Goal: Task Accomplishment & Management: Manage account settings

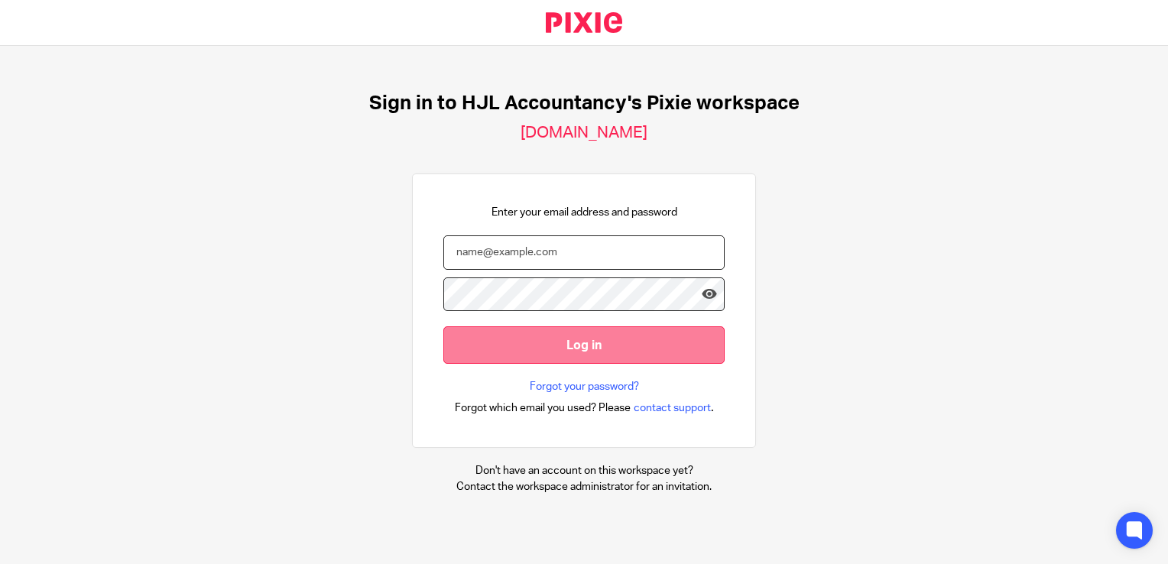
type input "[PERSON_NAME][EMAIL_ADDRESS][DOMAIN_NAME]"
click at [562, 347] on input "Log in" at bounding box center [583, 344] width 281 height 37
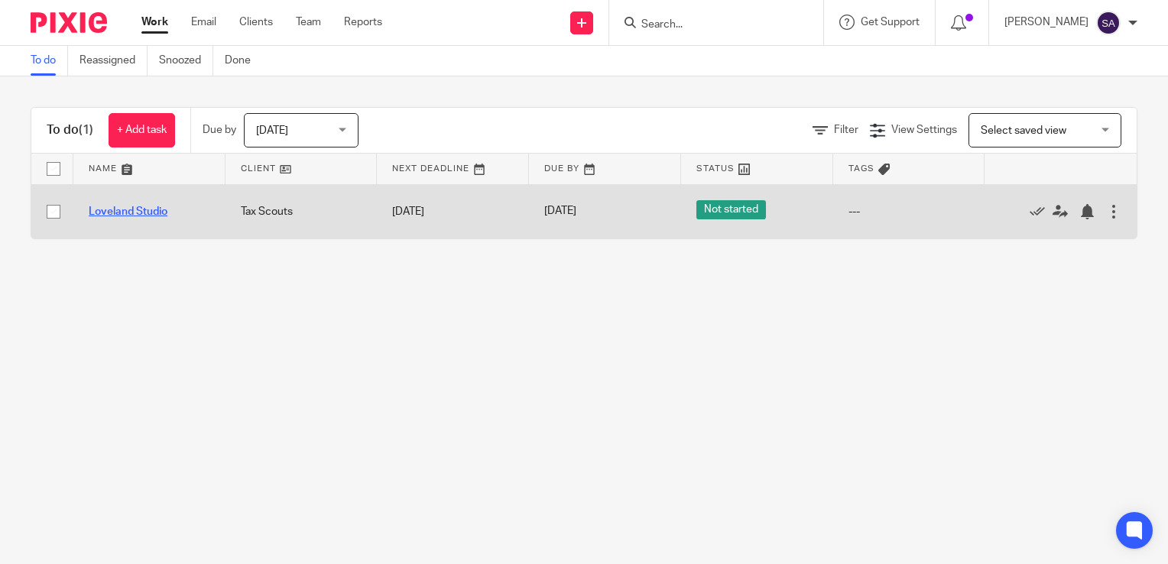
click at [119, 212] on link "Loveland Studio" at bounding box center [128, 211] width 79 height 11
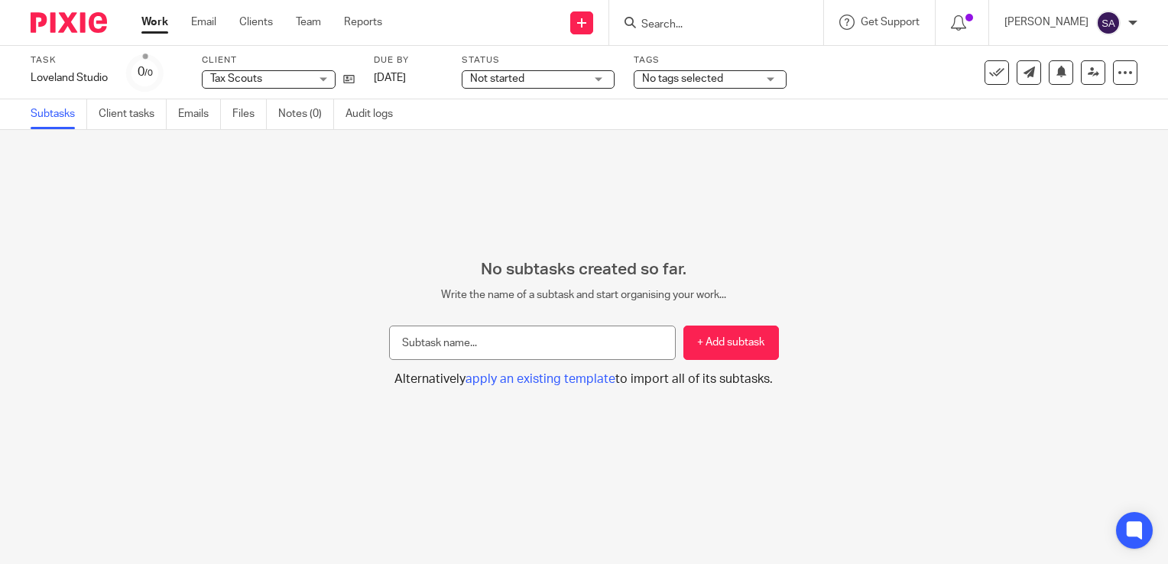
click at [661, 84] on span "No tags selected" at bounding box center [699, 79] width 115 height 16
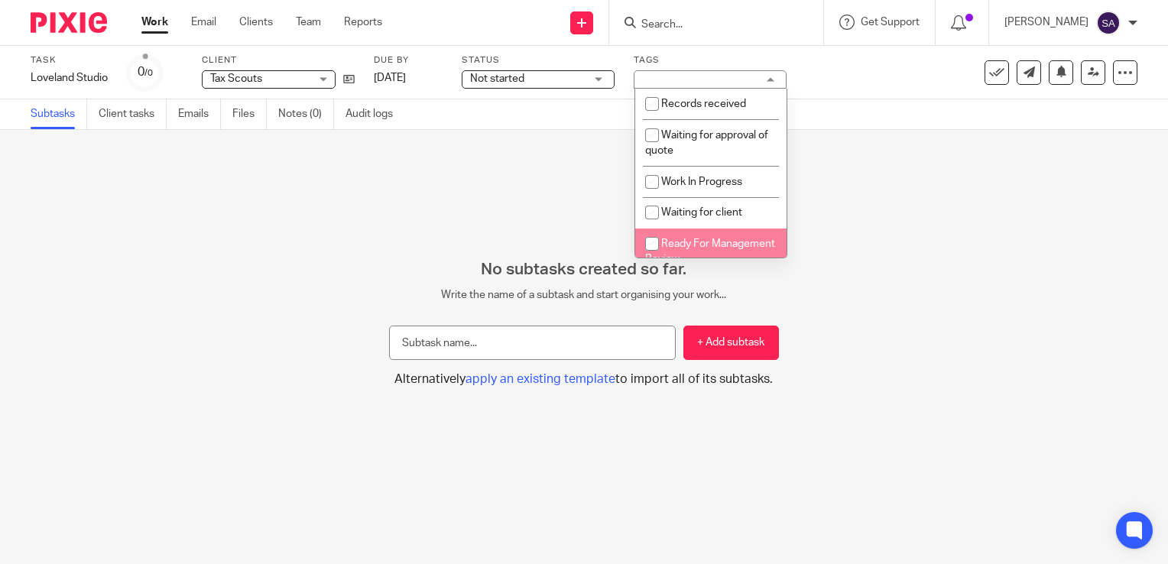
scroll to position [113, 0]
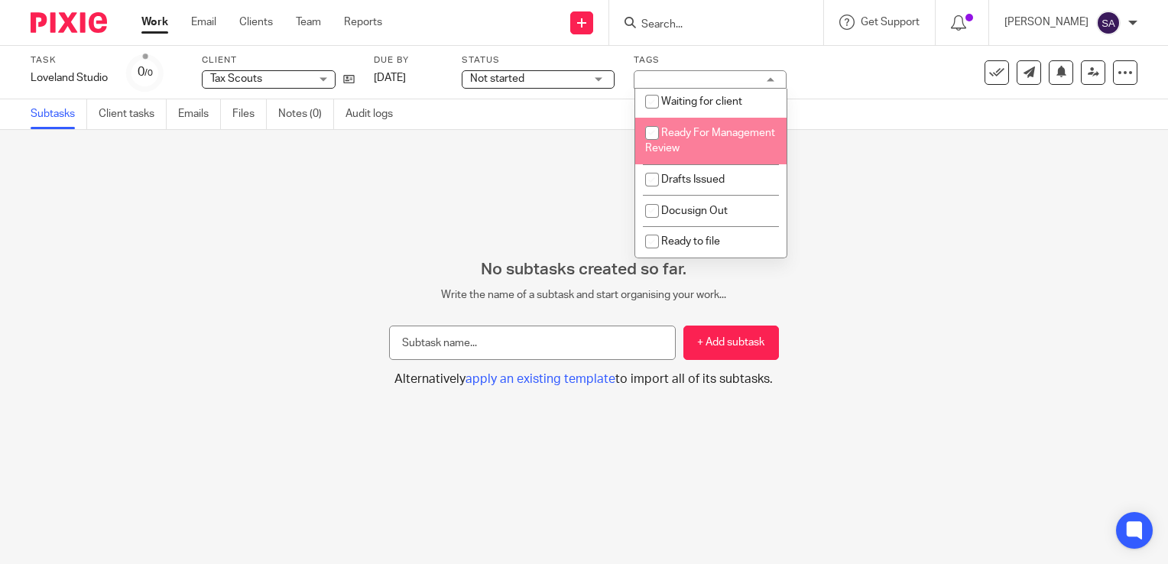
click at [650, 131] on input "checkbox" at bounding box center [651, 132] width 29 height 29
checkbox input "true"
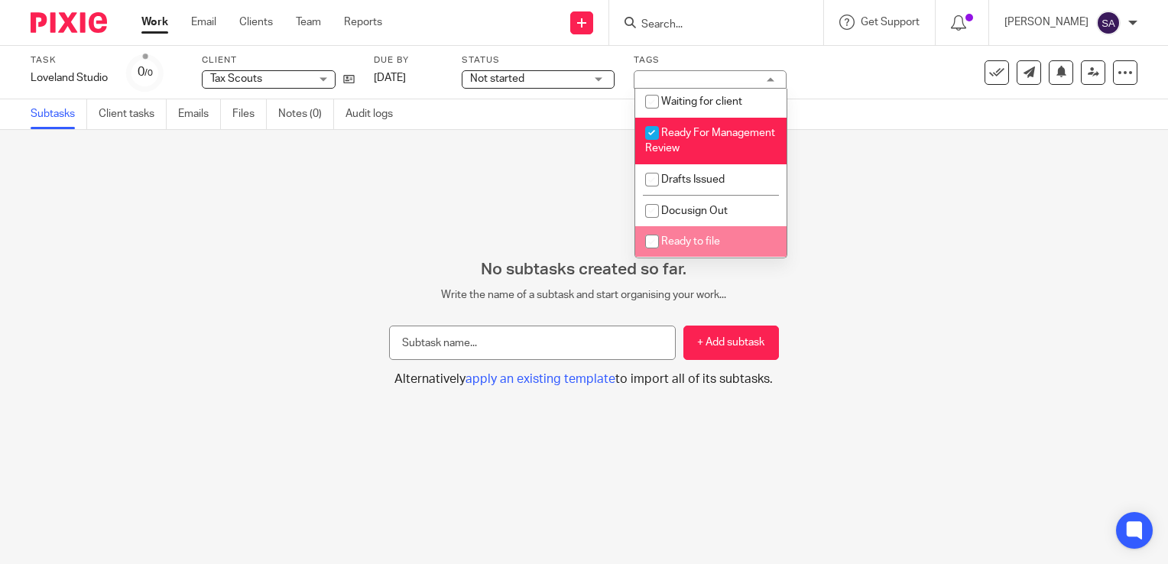
click at [349, 225] on div "No subtasks created so far. Write the name of a subtask and start organising yo…" at bounding box center [584, 347] width 1168 height 434
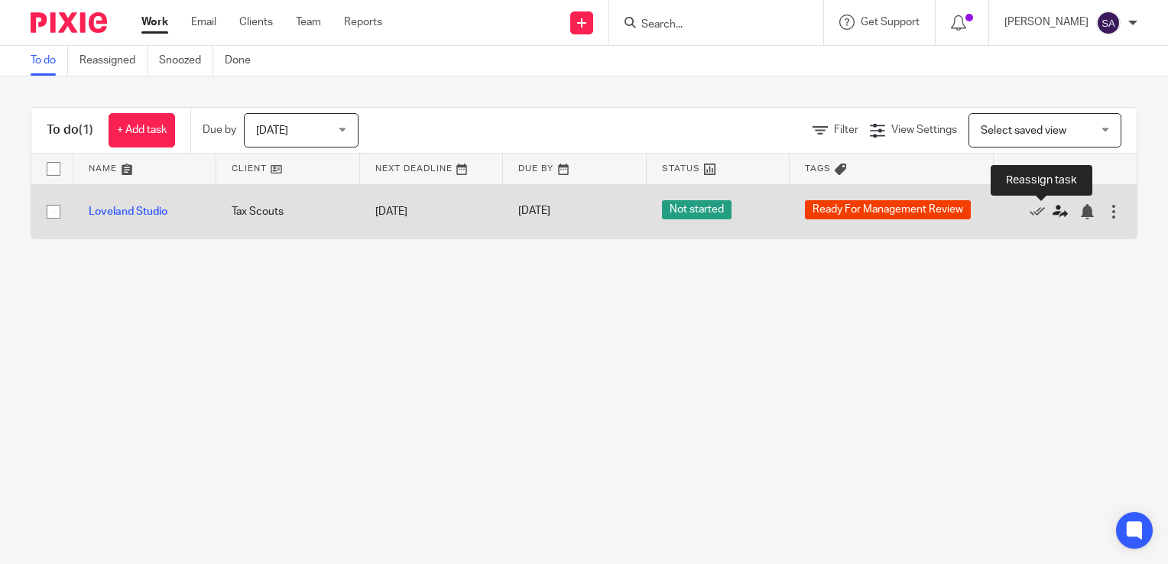
click at [1052, 216] on icon at bounding box center [1059, 211] width 15 height 15
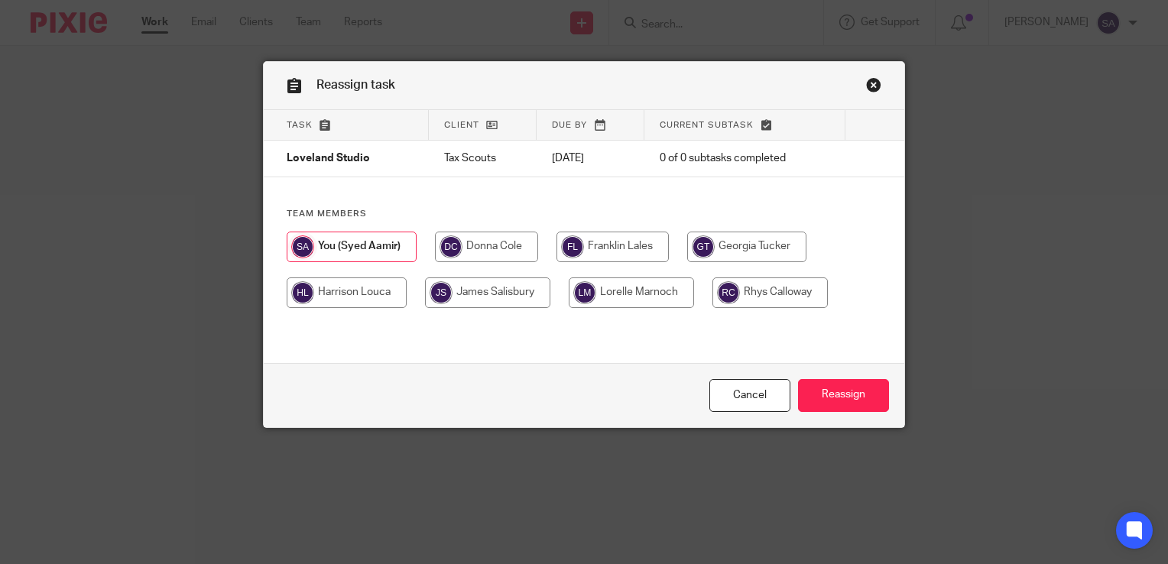
click at [478, 252] on input "radio" at bounding box center [486, 247] width 103 height 31
radio input "true"
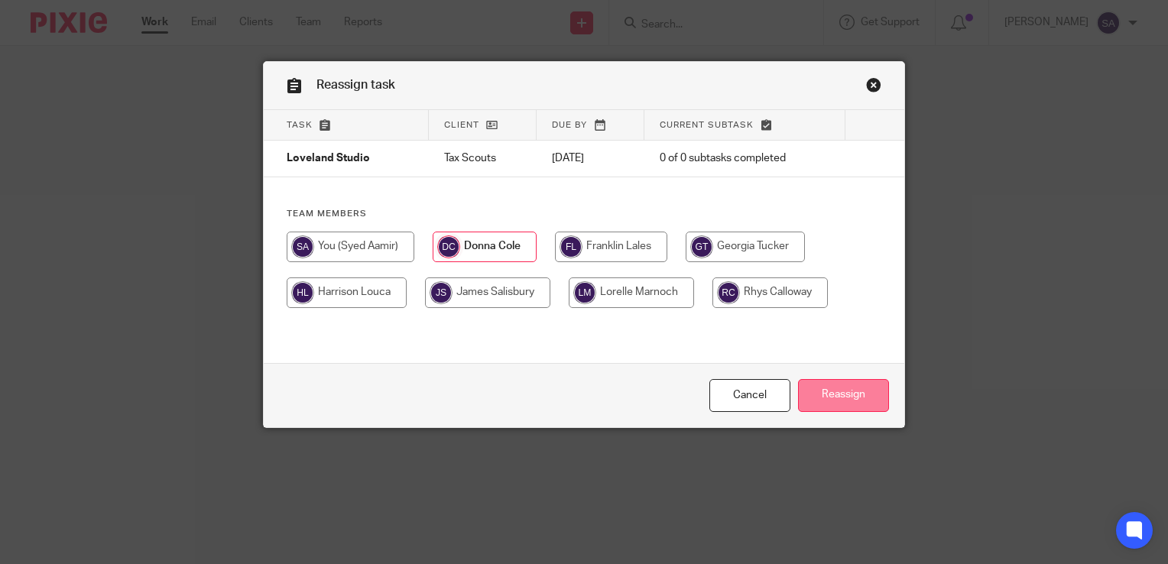
click at [841, 394] on input "Reassign" at bounding box center [843, 395] width 91 height 33
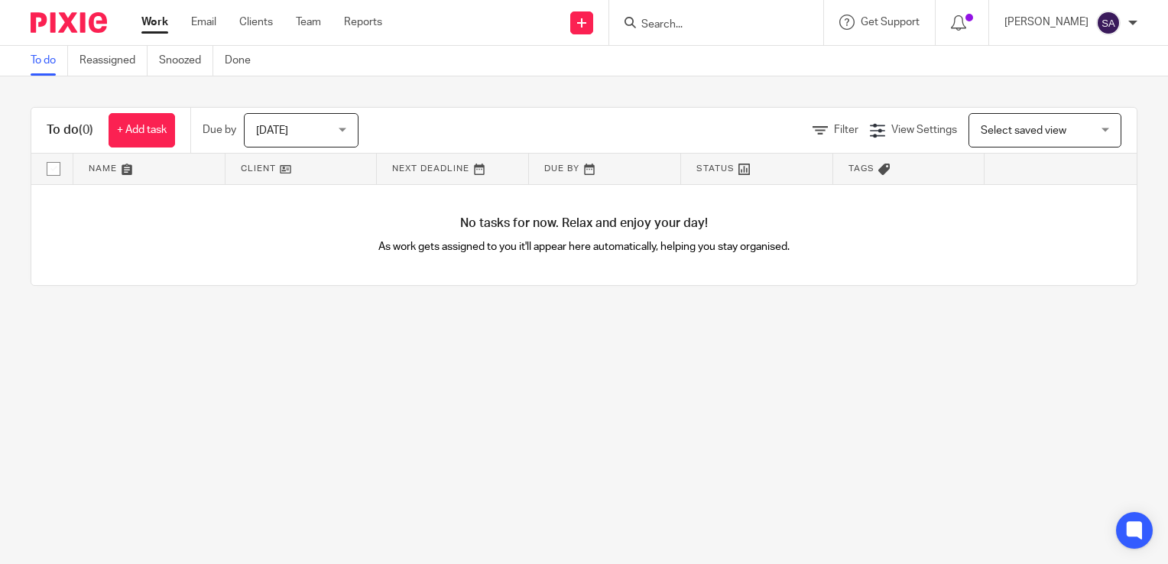
click at [349, 128] on div "[DATE] [DATE]" at bounding box center [301, 130] width 115 height 34
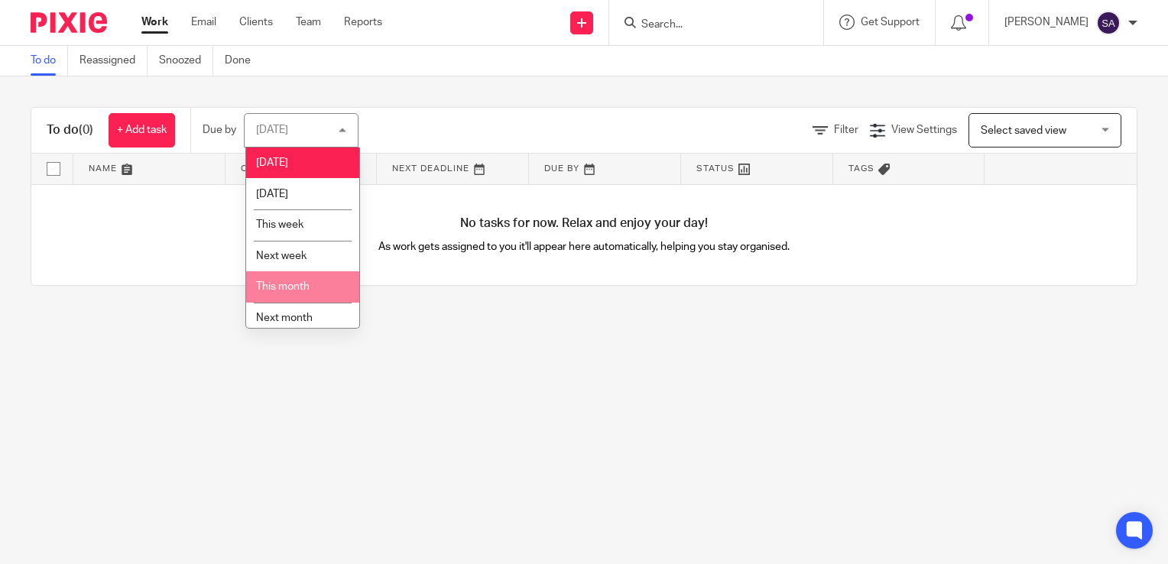
click at [288, 295] on li "This month" at bounding box center [302, 286] width 113 height 31
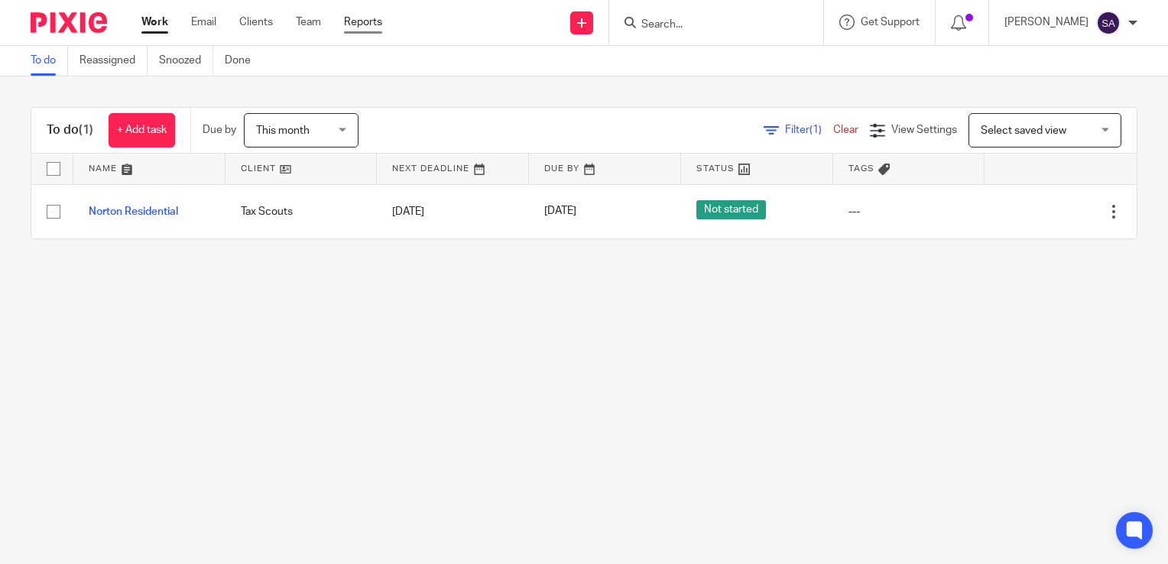
click at [358, 21] on link "Reports" at bounding box center [363, 22] width 38 height 15
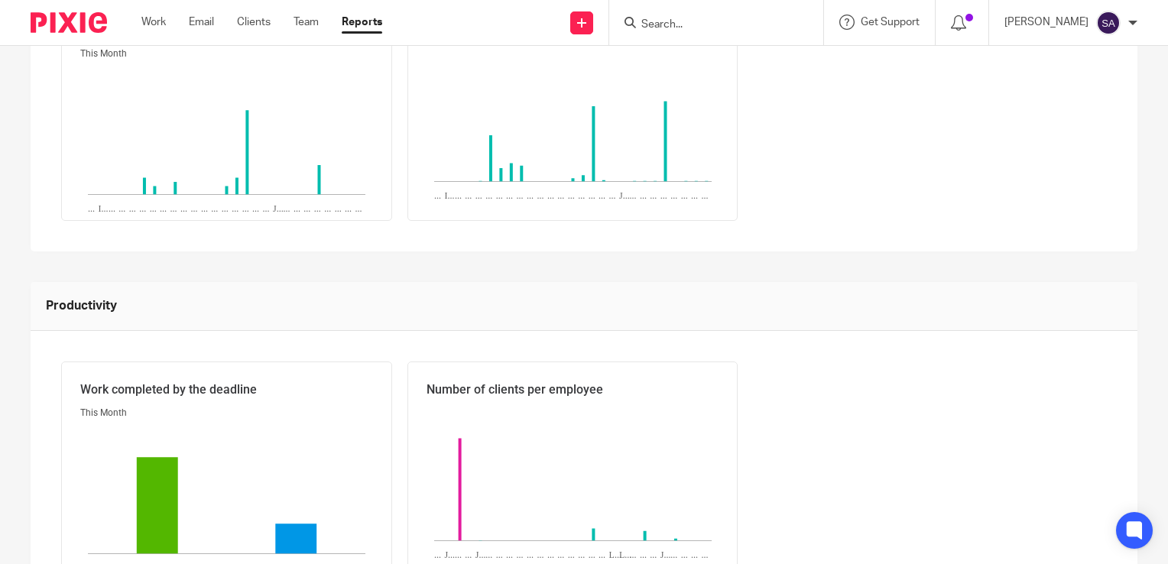
scroll to position [565, 0]
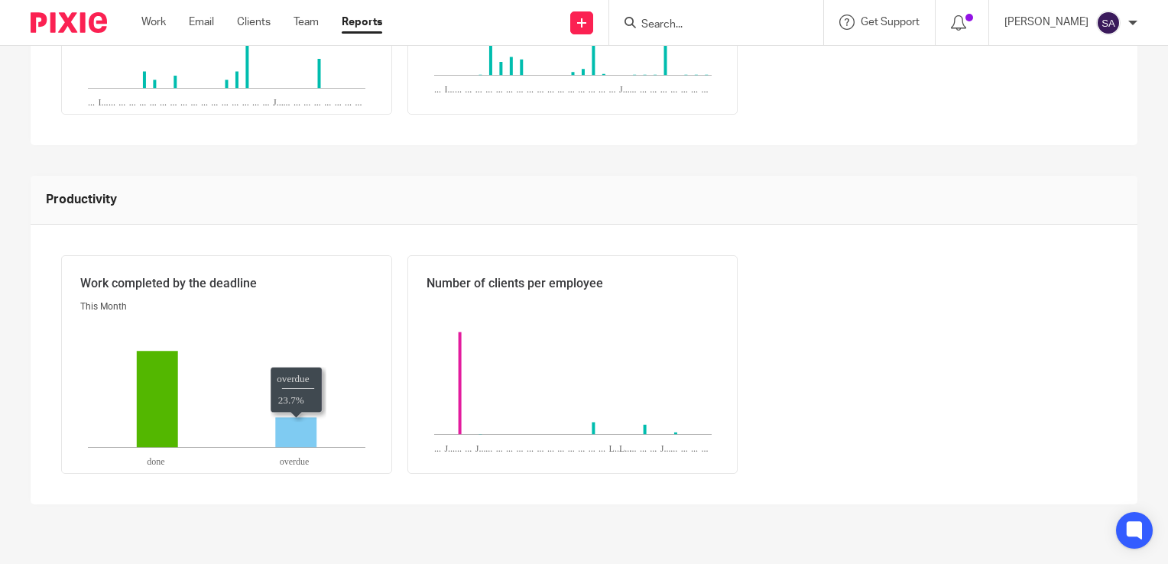
click at [297, 433] on icon "overdue:23.7," at bounding box center [295, 432] width 41 height 30
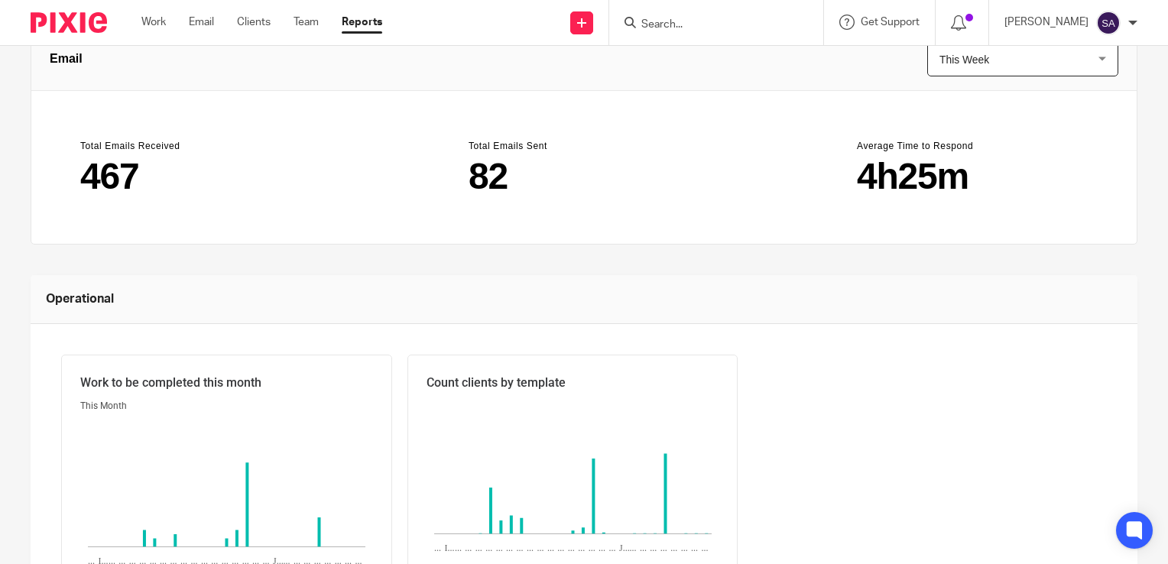
scroll to position [0, 0]
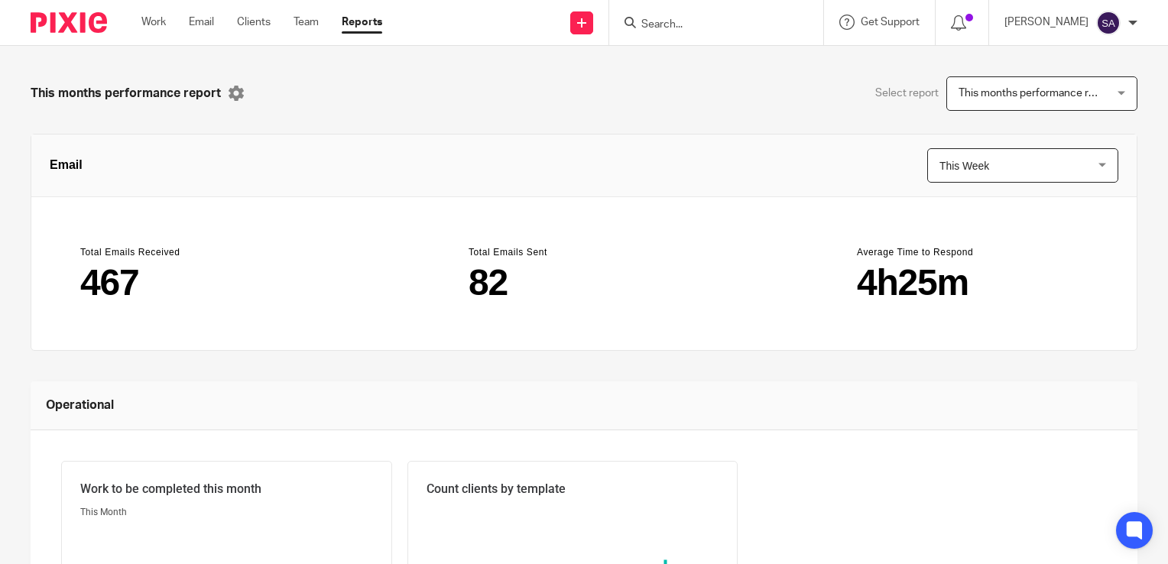
click at [983, 168] on span "This Week" at bounding box center [1010, 165] width 142 height 33
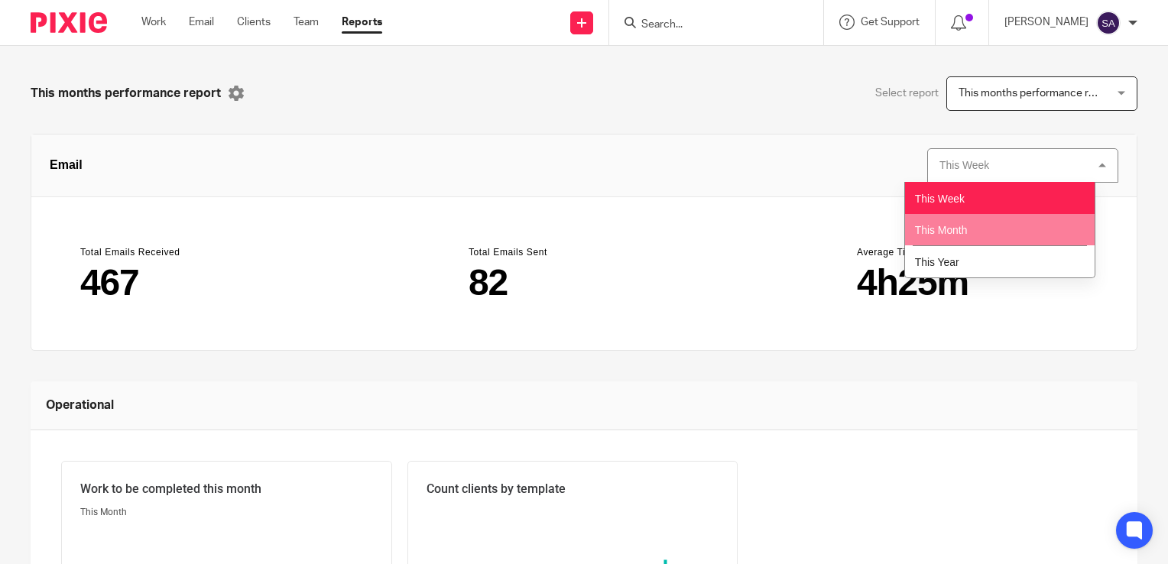
click at [937, 231] on span "This Month" at bounding box center [941, 230] width 53 height 12
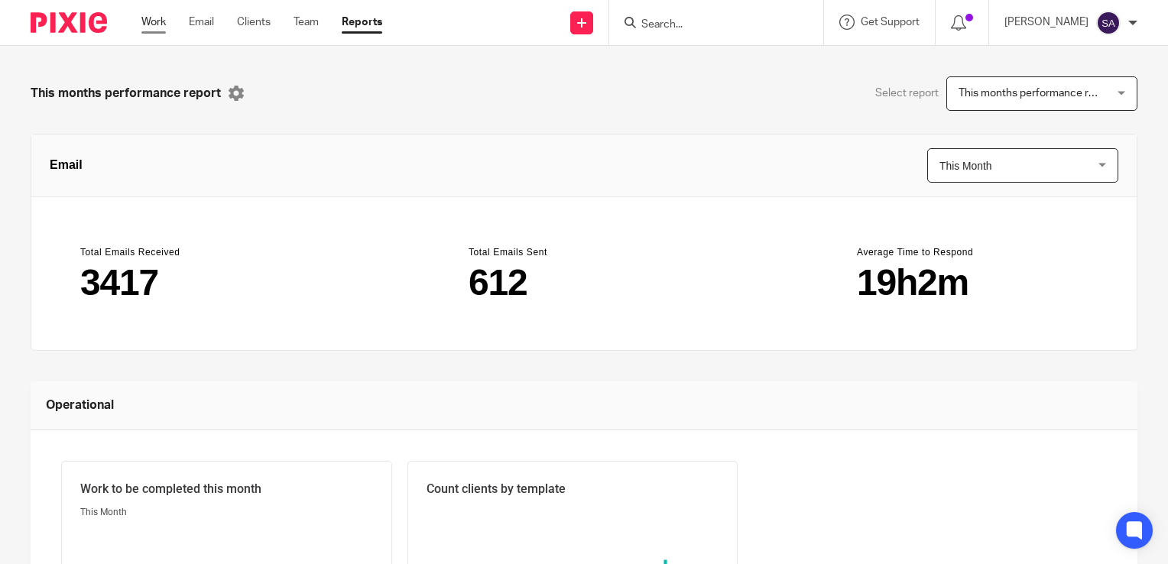
click at [151, 25] on link "Work" at bounding box center [153, 22] width 24 height 15
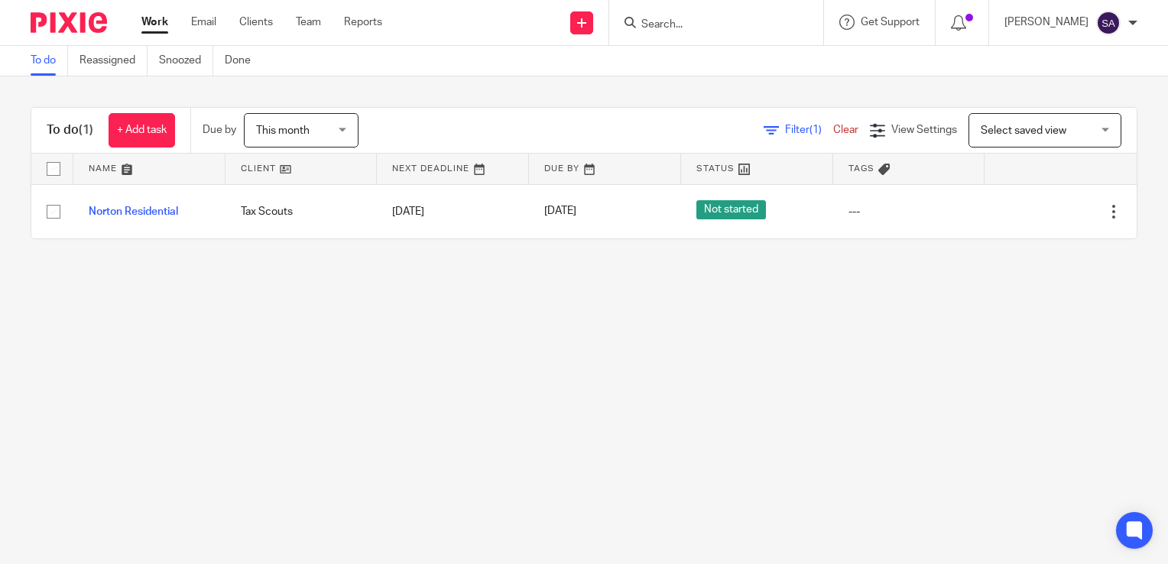
click at [1114, 20] on img at bounding box center [1108, 23] width 24 height 24
click at [1073, 104] on span "Logout" at bounding box center [1066, 106] width 34 height 11
